Goal: Task Accomplishment & Management: Complete application form

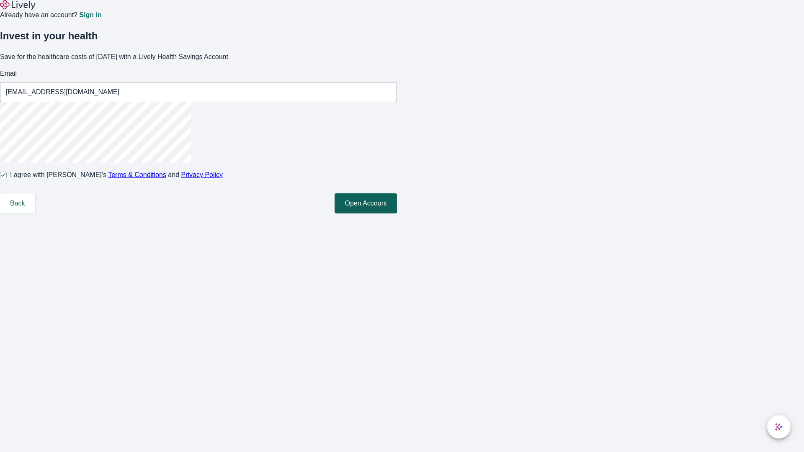
click at [397, 214] on button "Open Account" at bounding box center [366, 203] width 62 height 20
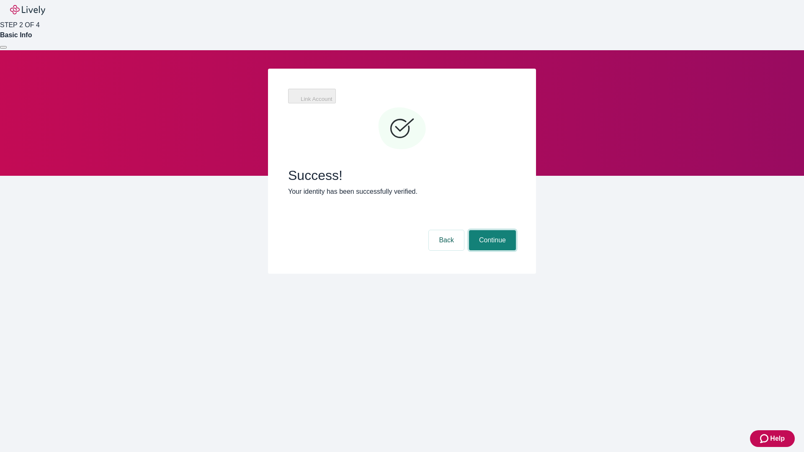
click at [491, 230] on button "Continue" at bounding box center [492, 240] width 47 height 20
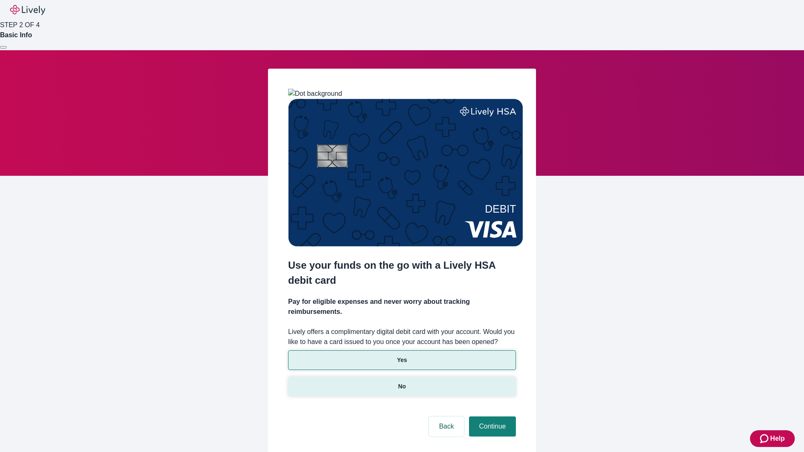
click at [402, 382] on p "No" at bounding box center [402, 386] width 8 height 9
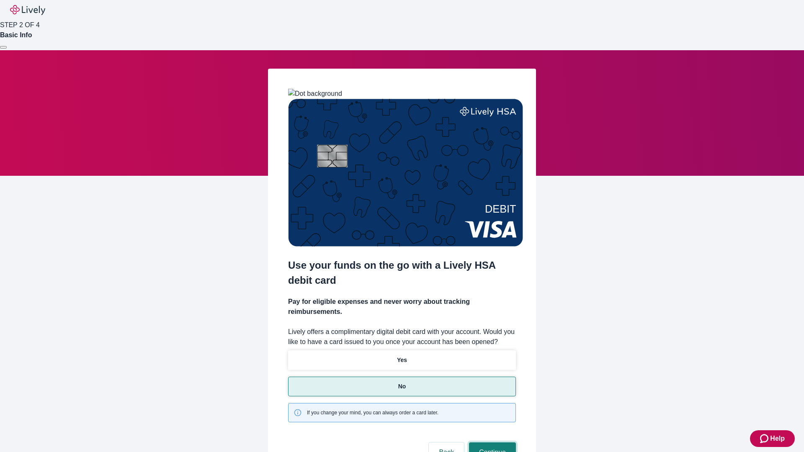
click at [491, 443] on button "Continue" at bounding box center [492, 453] width 47 height 20
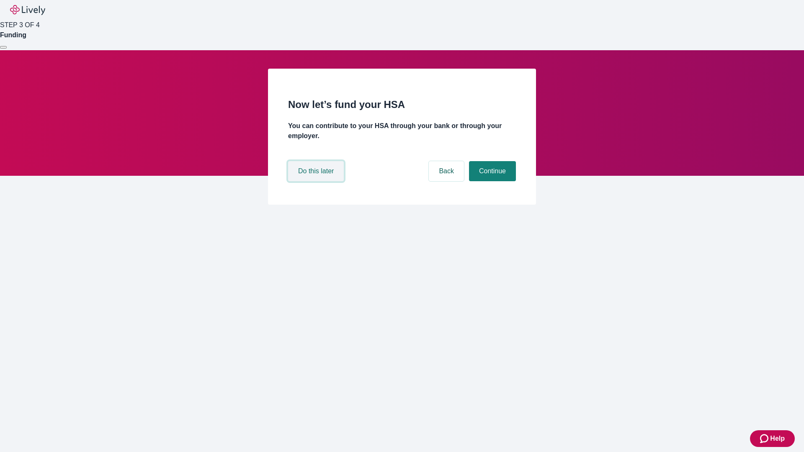
click at [317, 181] on button "Do this later" at bounding box center [316, 171] width 56 height 20
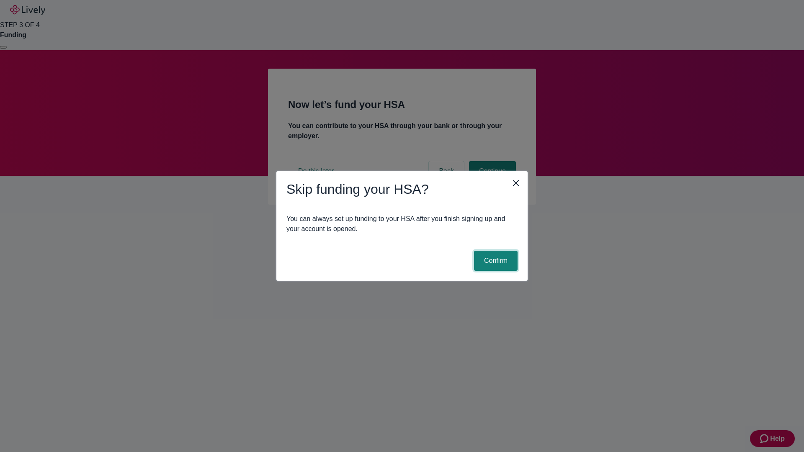
click at [495, 261] on button "Confirm" at bounding box center [496, 261] width 44 height 20
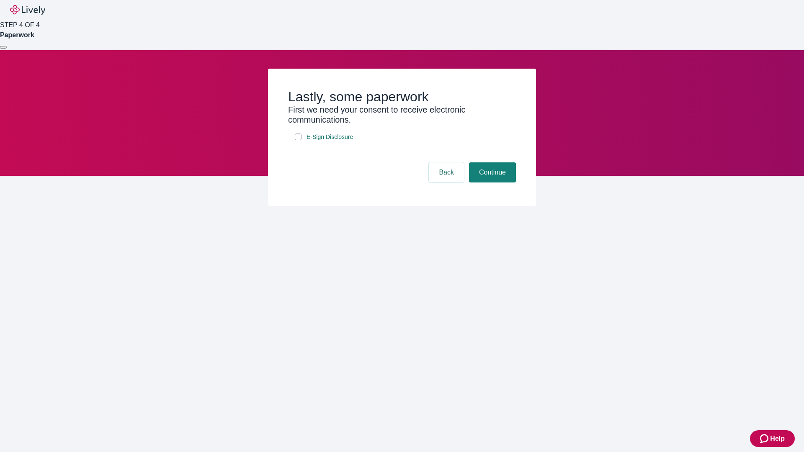
click at [298, 140] on input "E-Sign Disclosure" at bounding box center [298, 137] width 7 height 7
checkbox input "true"
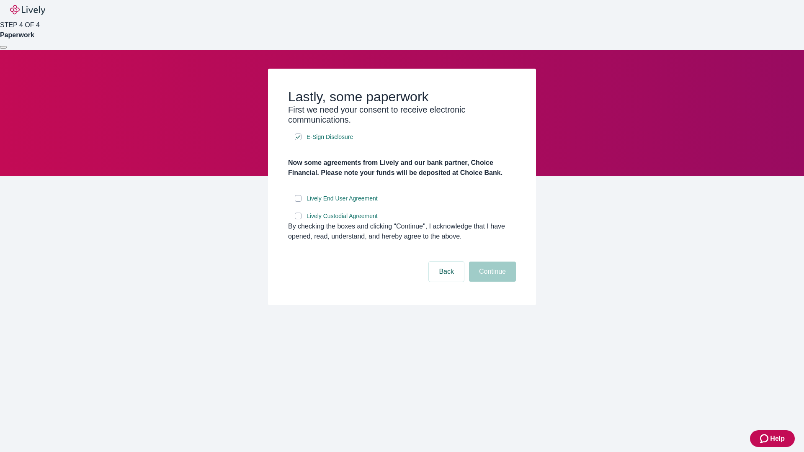
click at [298, 202] on input "Lively End User Agreement" at bounding box center [298, 198] width 7 height 7
checkbox input "true"
click at [298, 219] on input "Lively Custodial Agreement" at bounding box center [298, 216] width 7 height 7
checkbox input "true"
click at [491, 282] on button "Continue" at bounding box center [492, 272] width 47 height 20
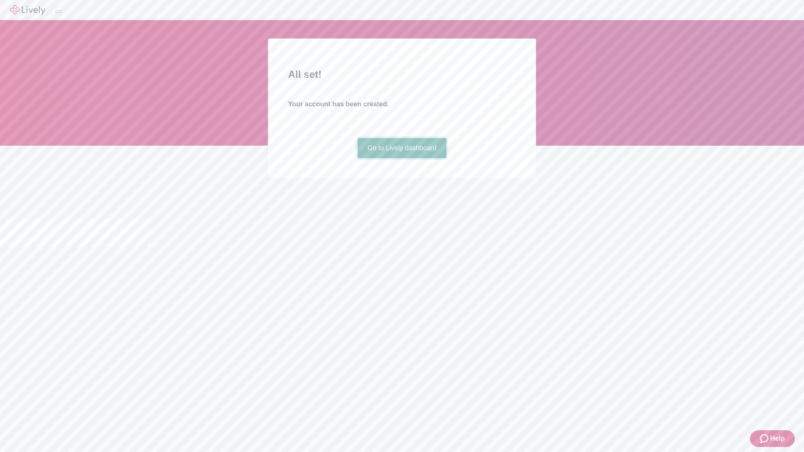
click at [402, 158] on link "Go to Lively dashboard" at bounding box center [402, 148] width 89 height 20
